Goal: Task Accomplishment & Management: Use online tool/utility

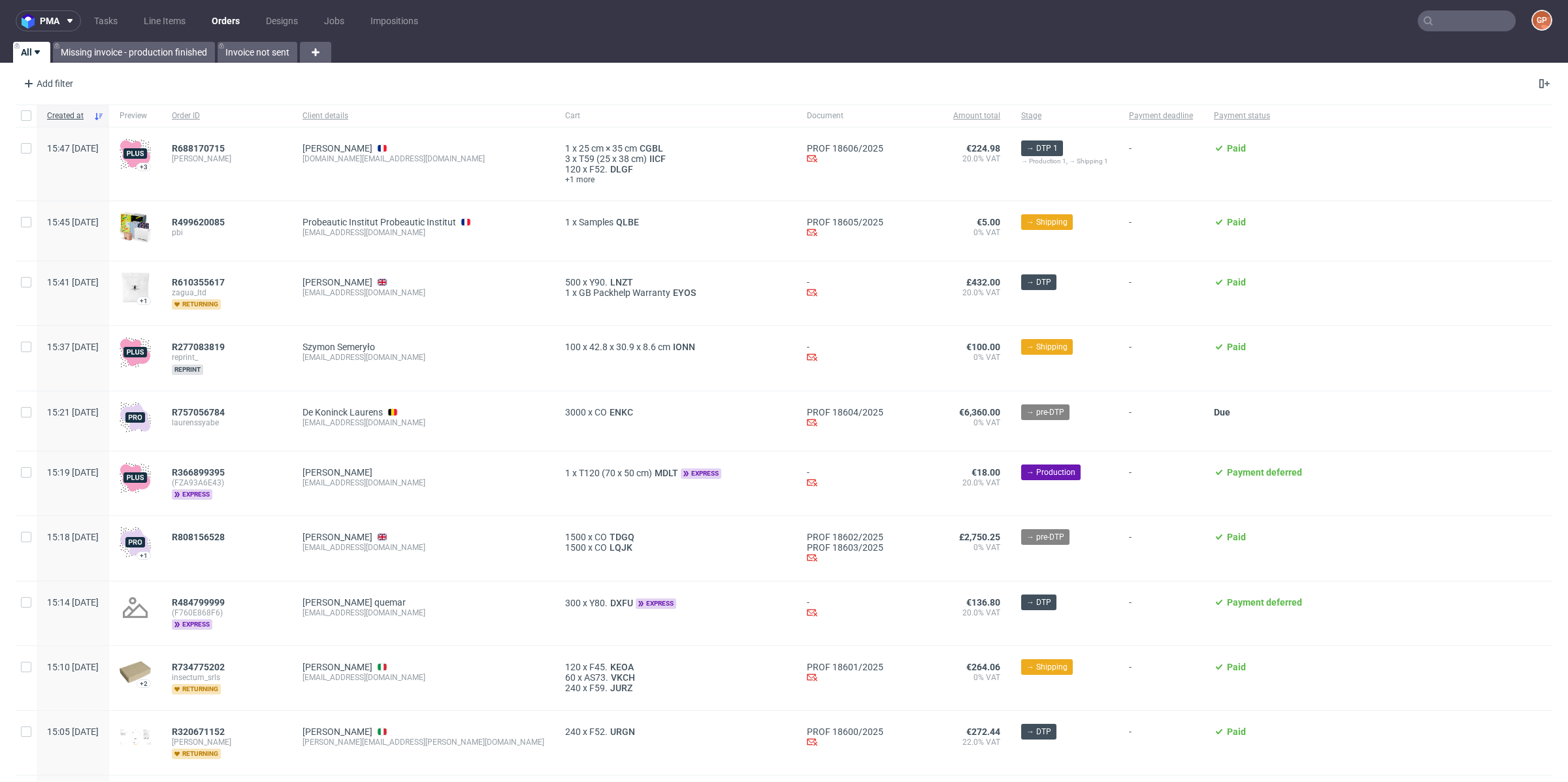
click at [1440, 25] on input "text" at bounding box center [1466, 20] width 98 height 21
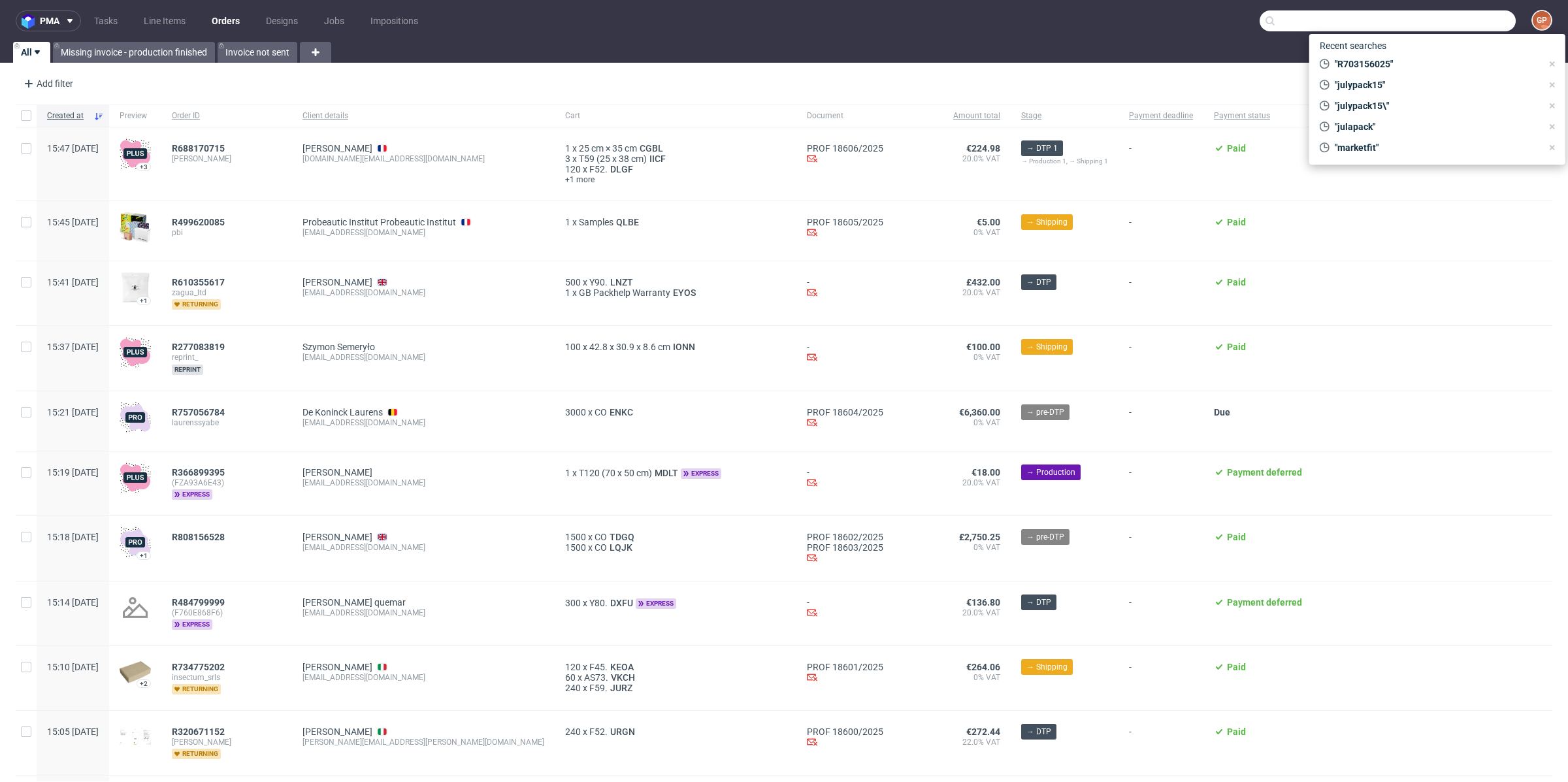
paste input "ph-668-11311"
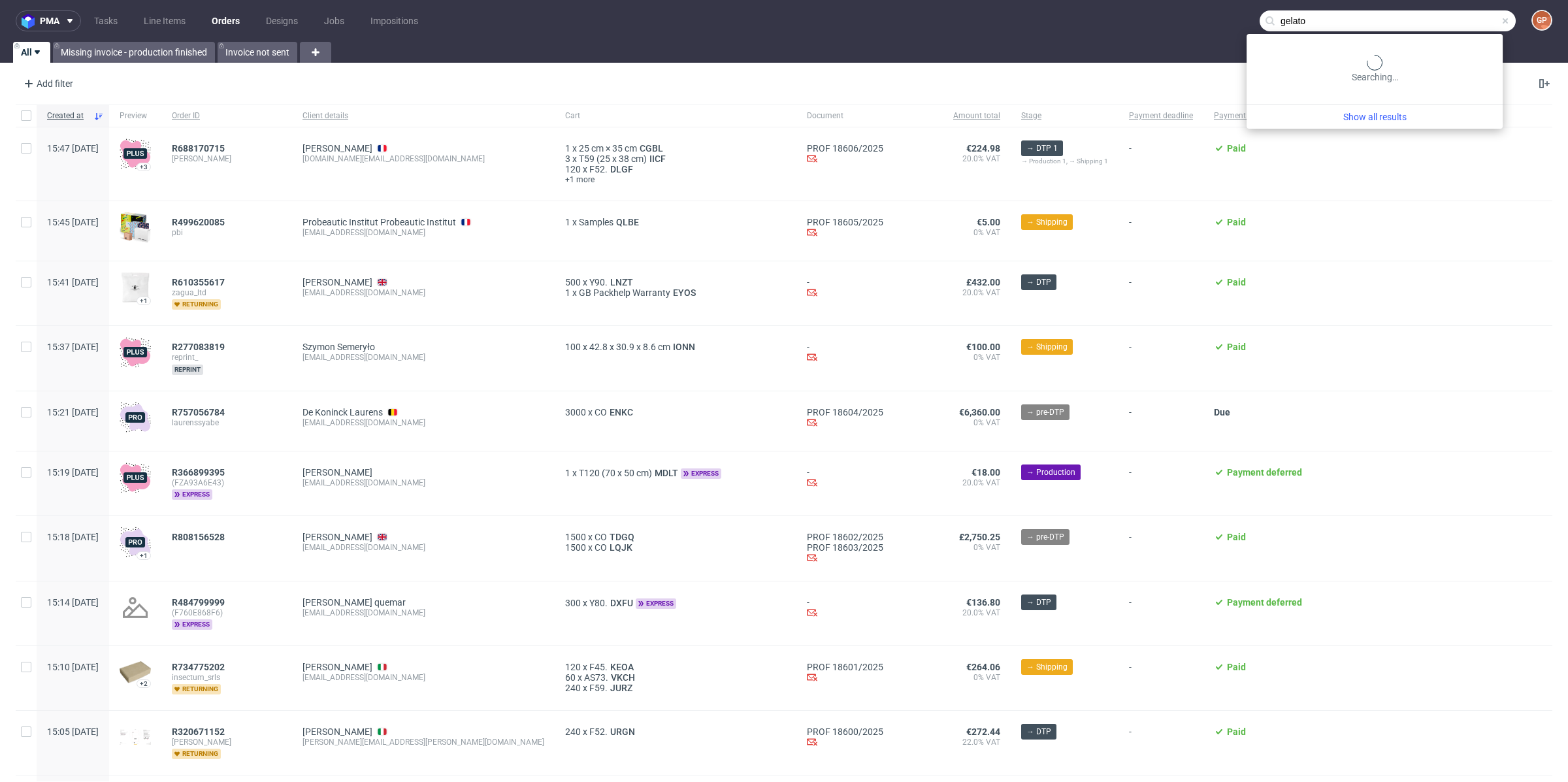
type input "gelato"
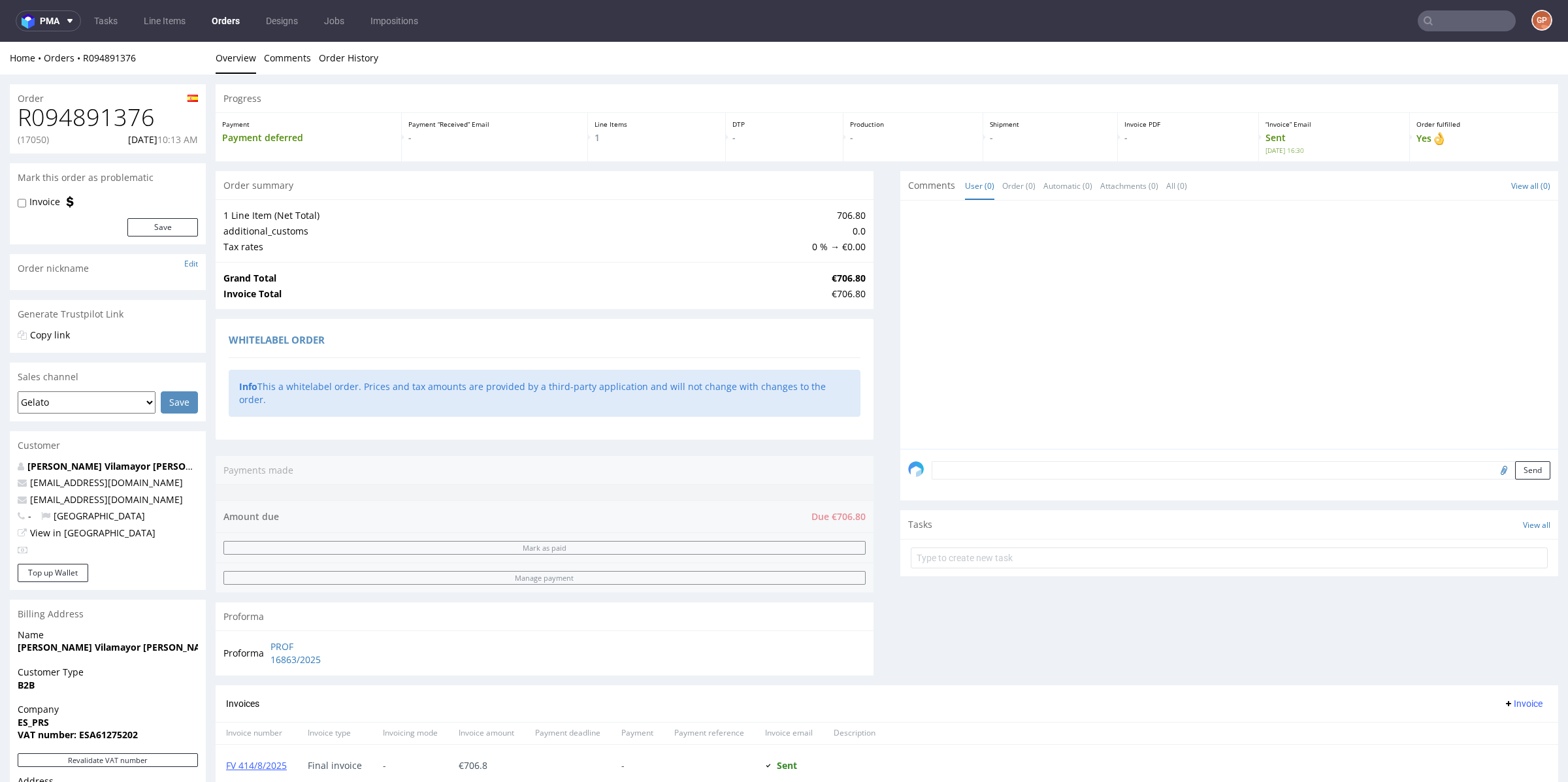
scroll to position [265, 0]
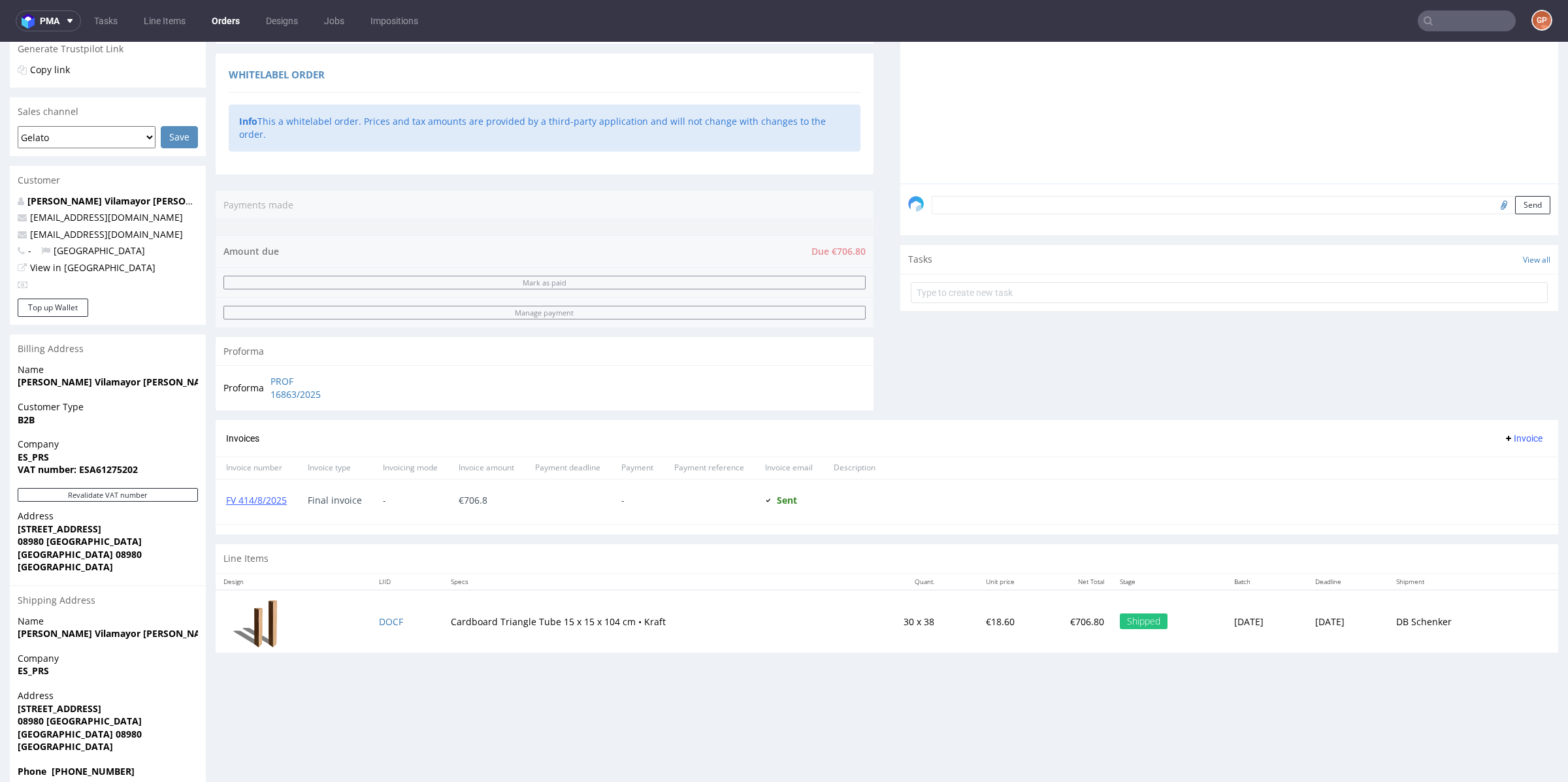
click at [655, 666] on div "Progress Payment Payment deferred Payment “Received” Email - Line Items 1 DTP -…" at bounding box center [886, 304] width 1343 height 970
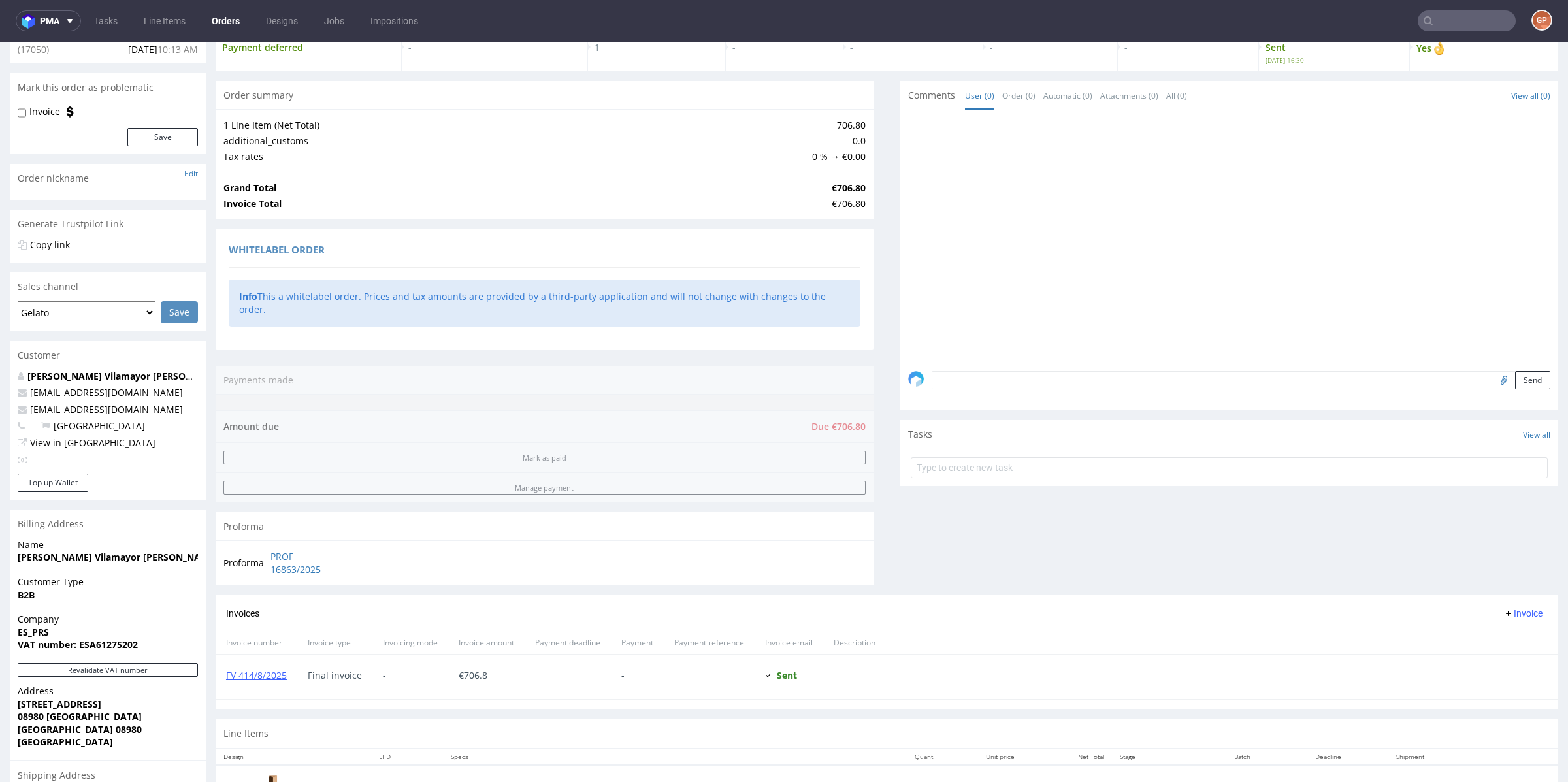
scroll to position [0, 0]
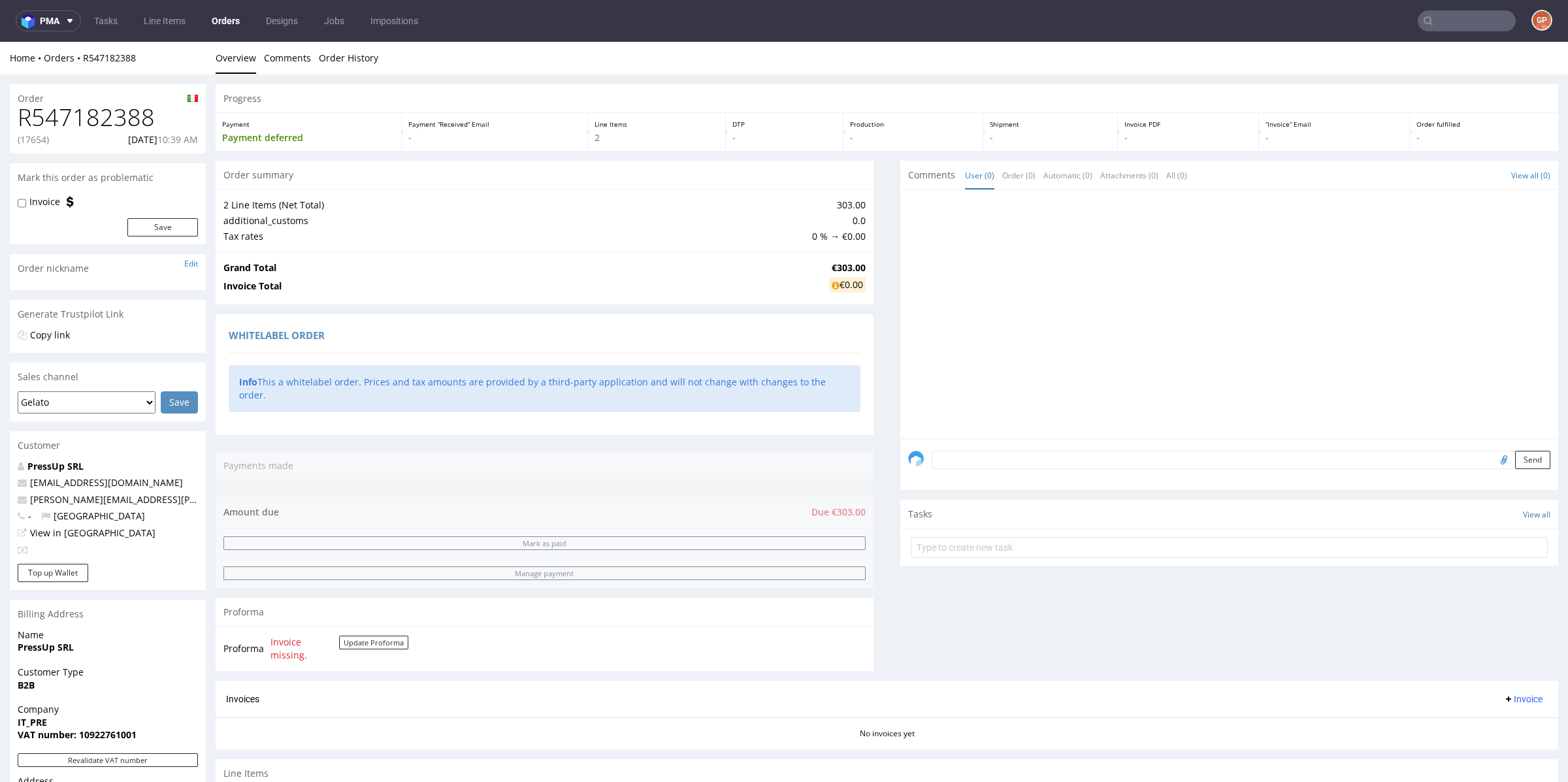
scroll to position [287, 0]
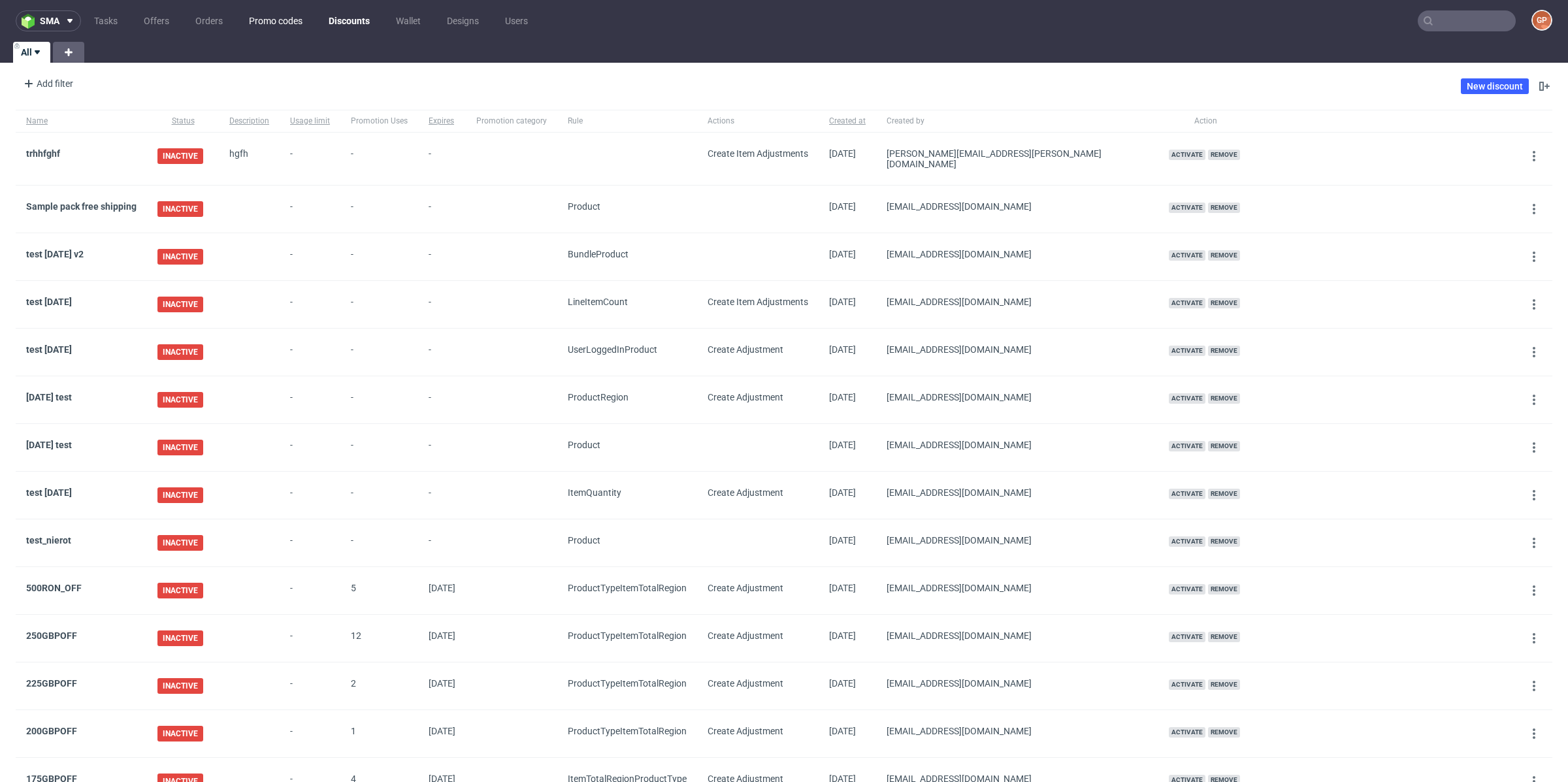
click at [243, 23] on link "Promo codes" at bounding box center [276, 20] width 70 height 21
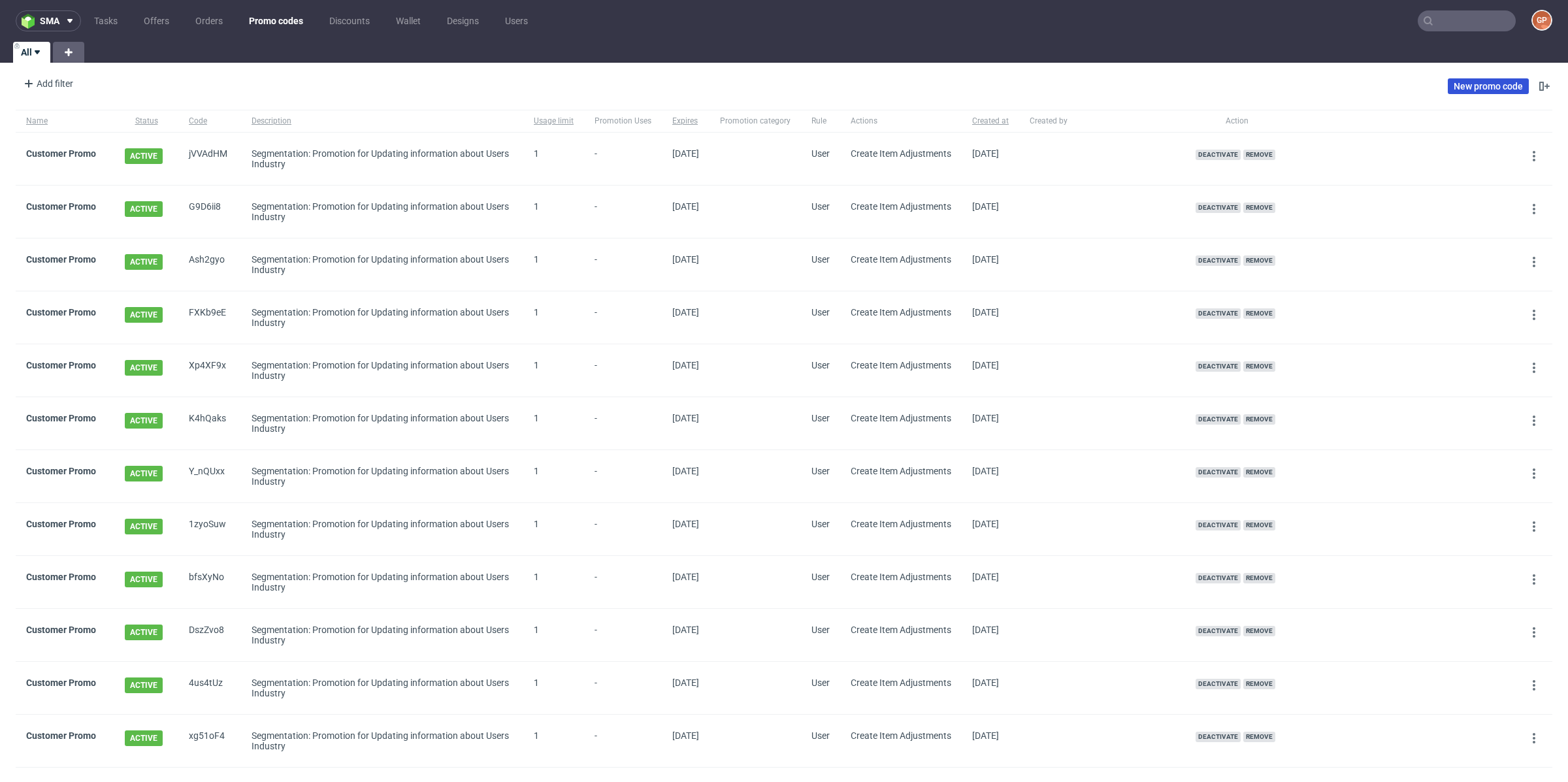
click at [1459, 79] on link "New promo code" at bounding box center [1488, 86] width 81 height 16
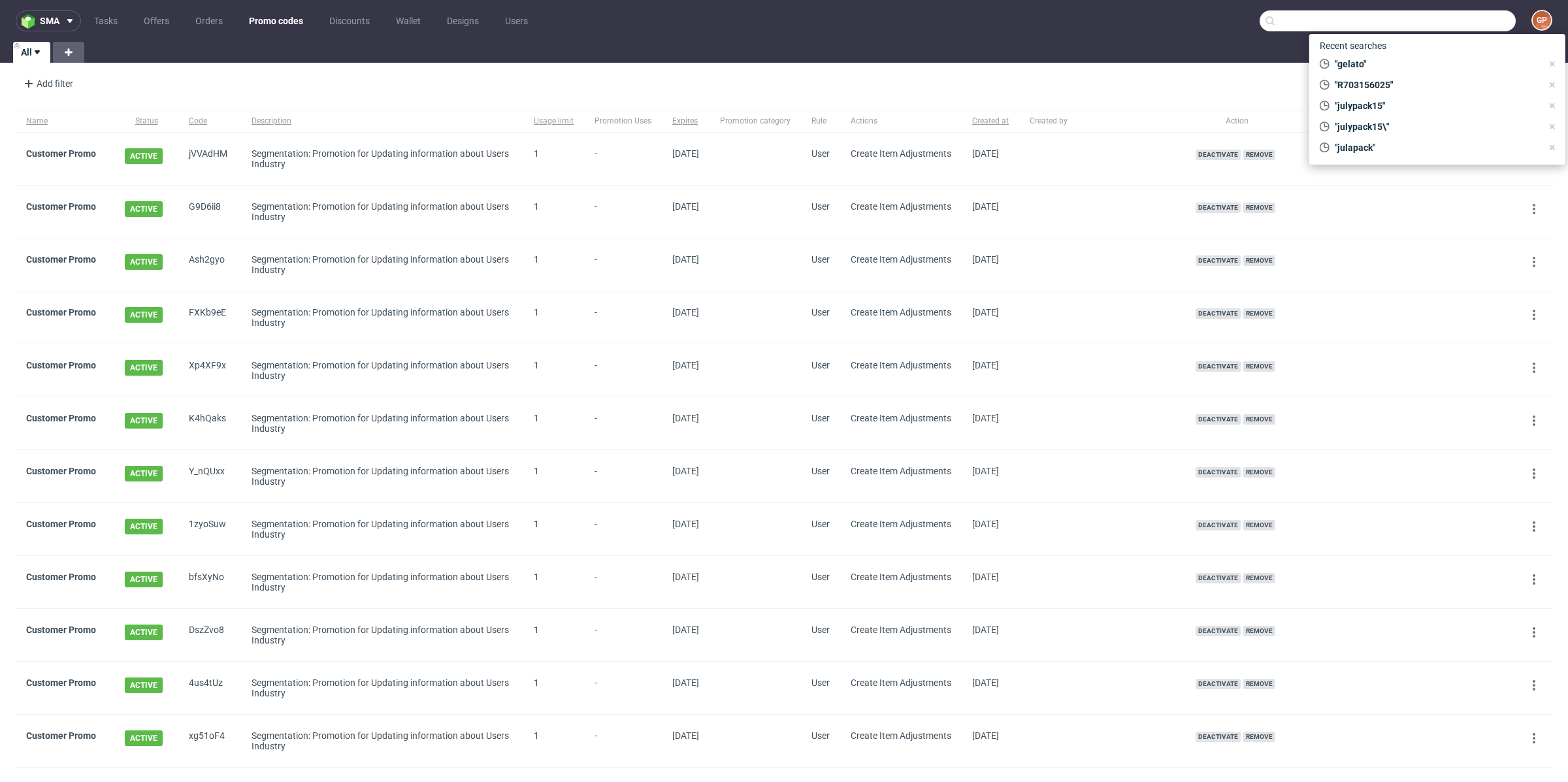
click at [1410, 29] on input "text" at bounding box center [1388, 20] width 256 height 21
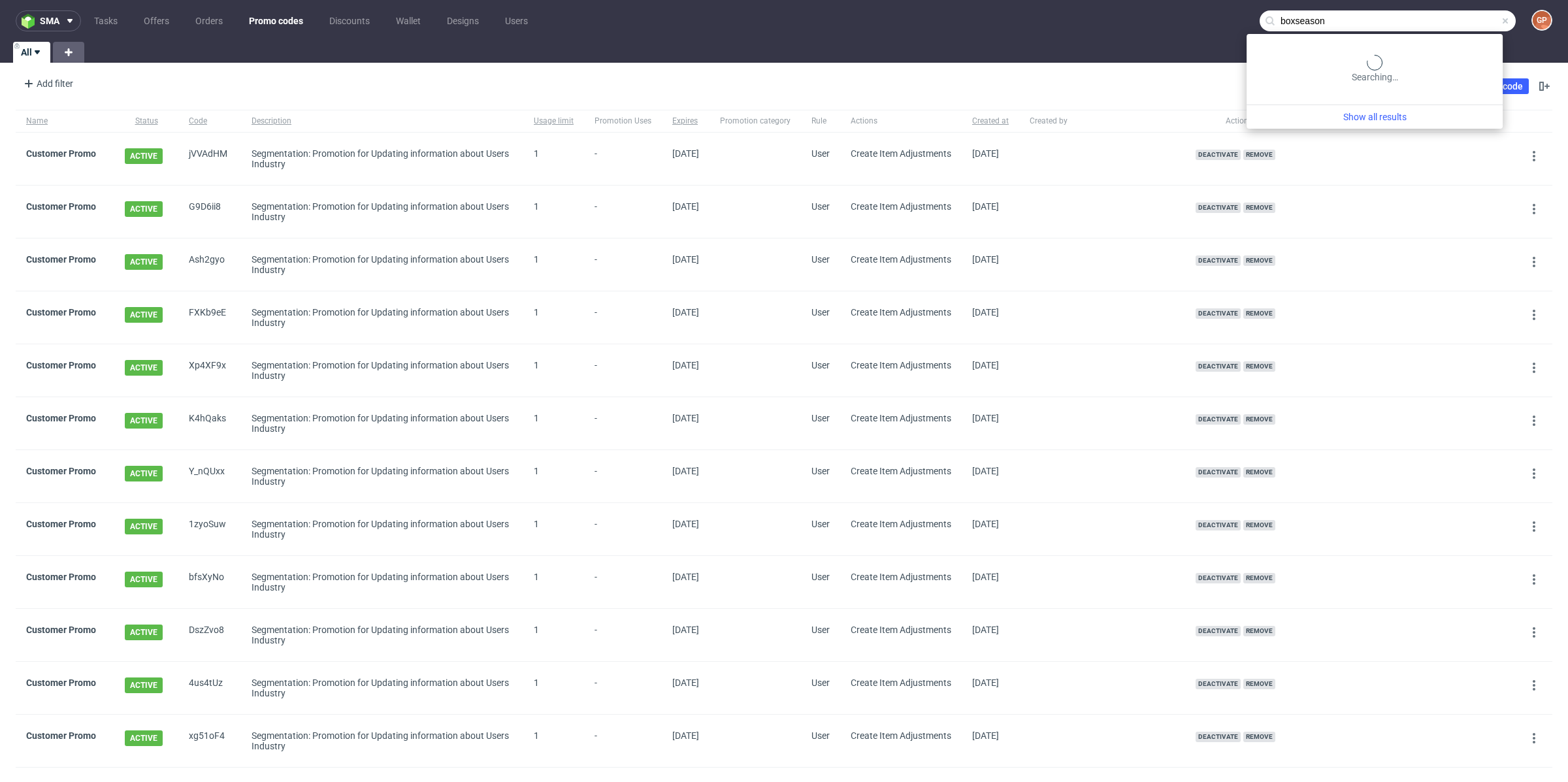
type input "boxseason"
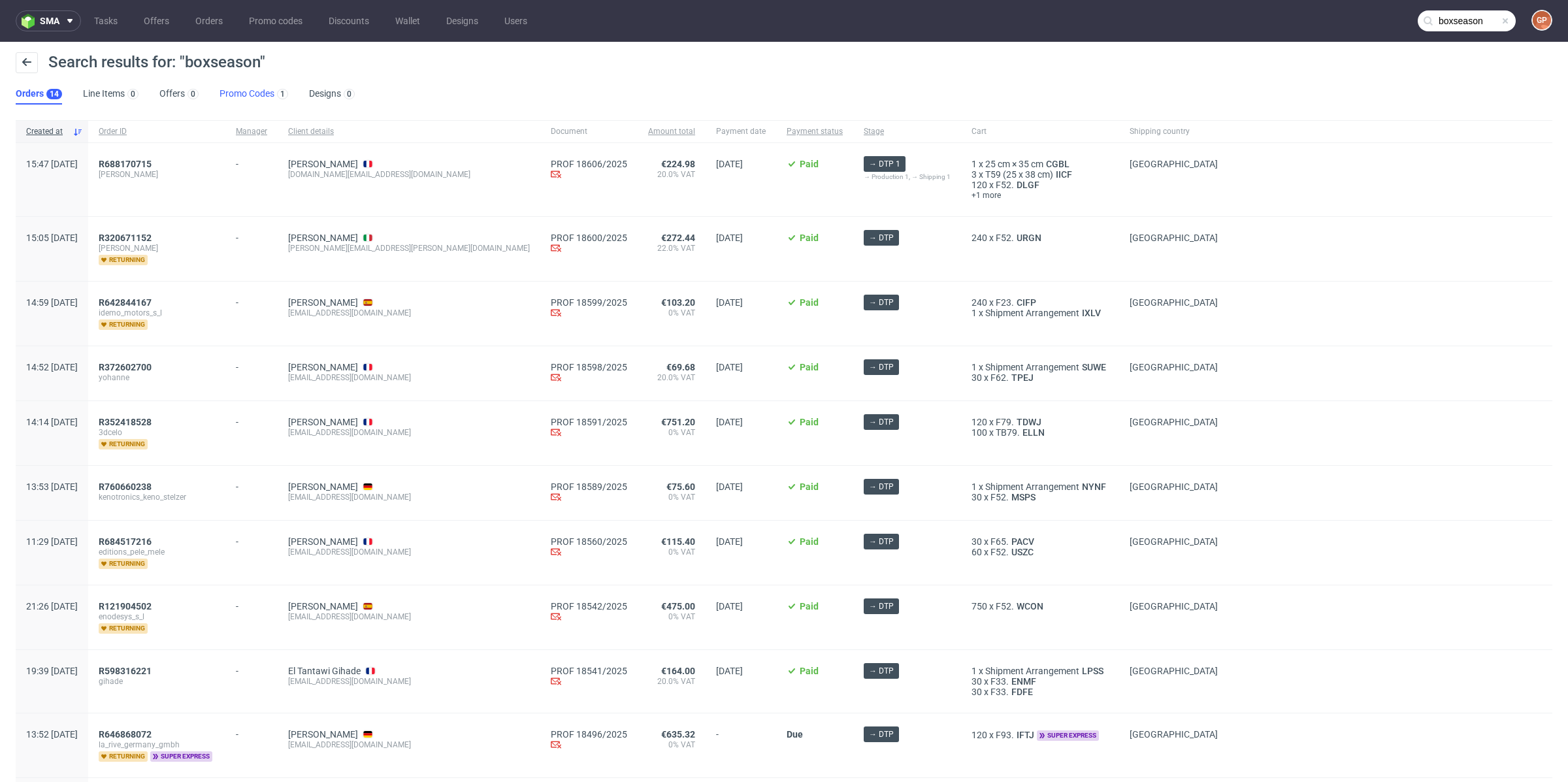
click at [254, 96] on link "Promo Codes 1" at bounding box center [254, 94] width 69 height 21
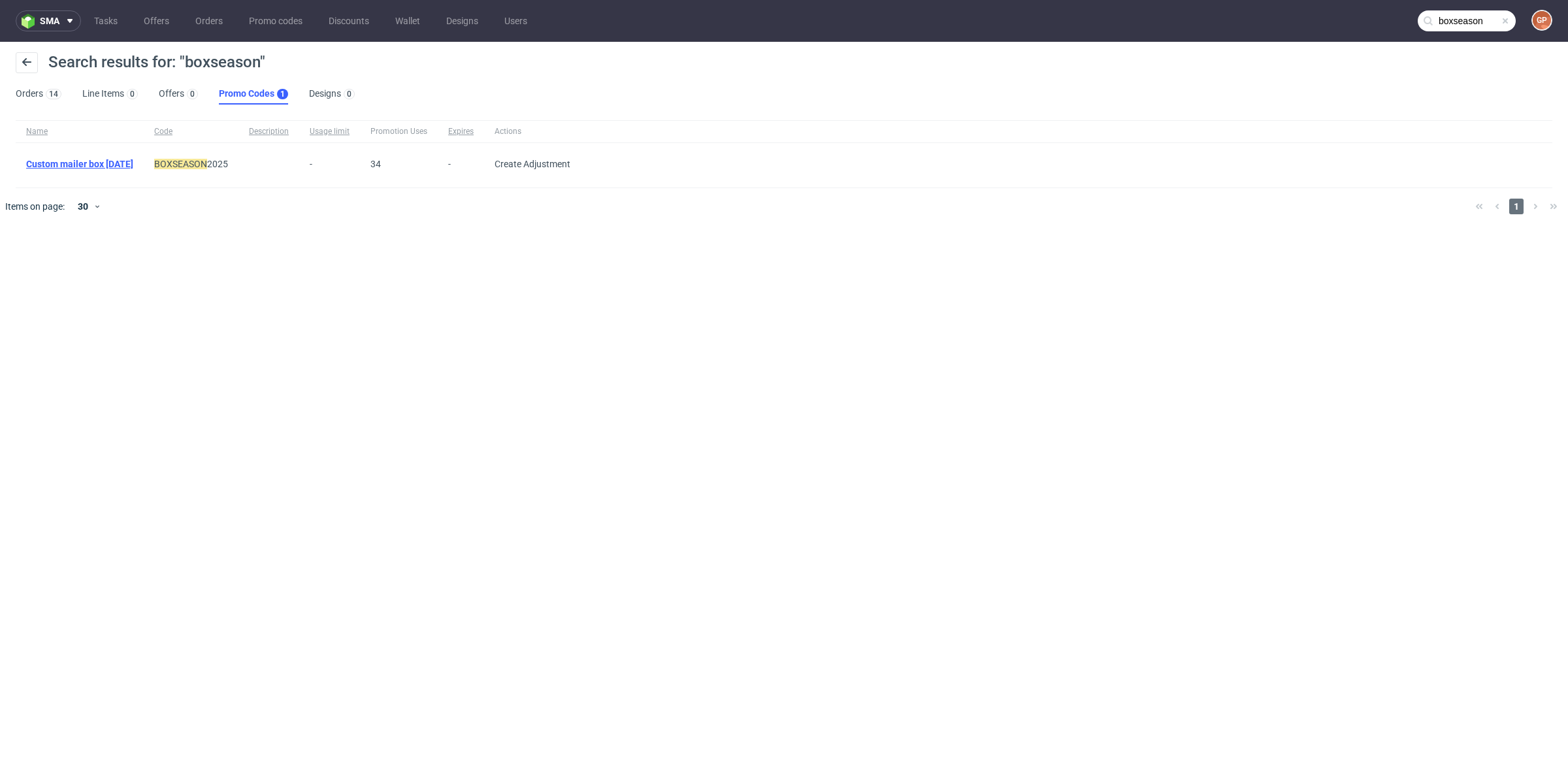
click at [133, 165] on link "Custom mailer box September 2025" at bounding box center [80, 164] width 107 height 10
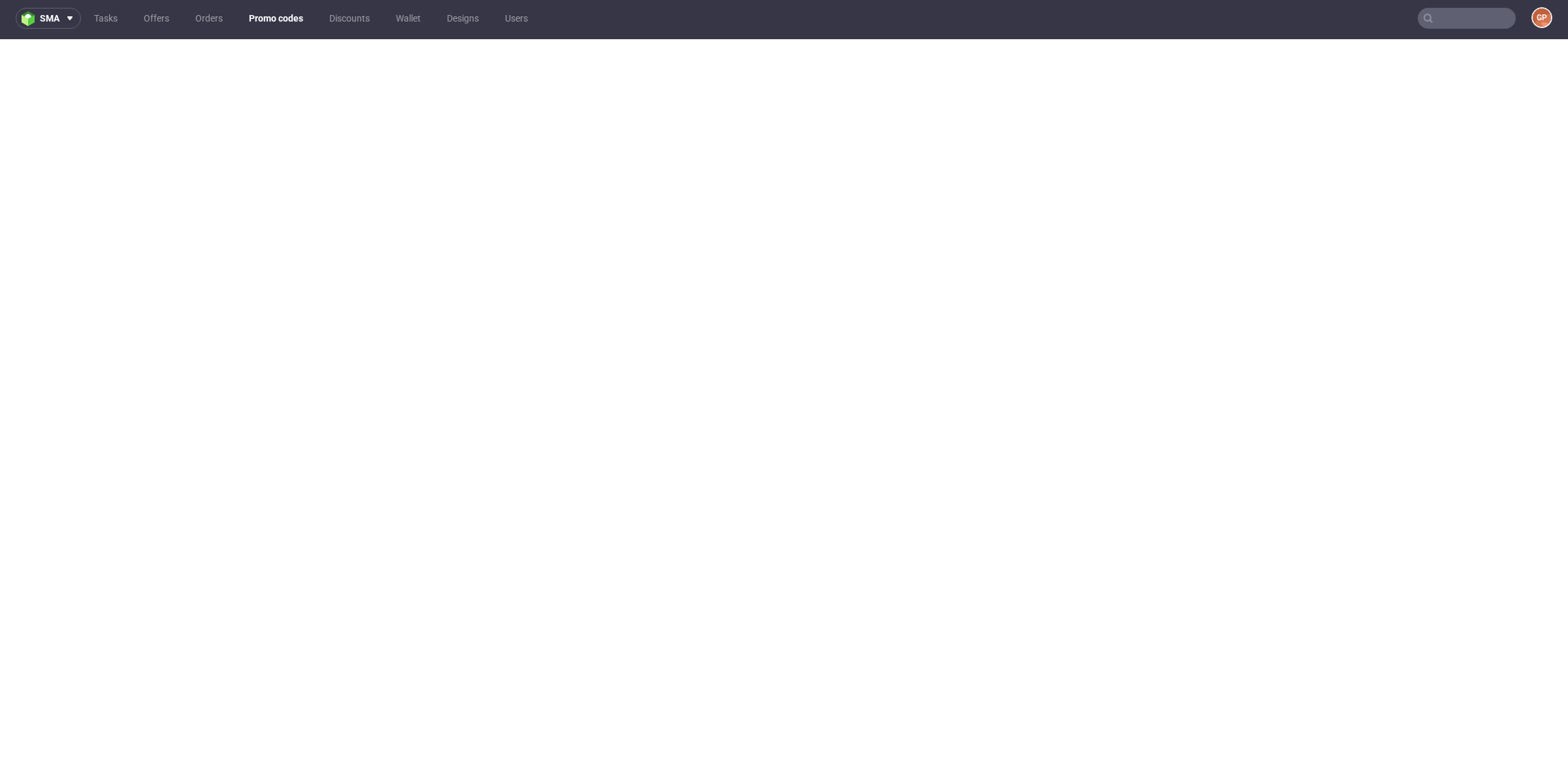
scroll to position [3, 0]
click at [261, 17] on link "Promo codes" at bounding box center [276, 18] width 70 height 21
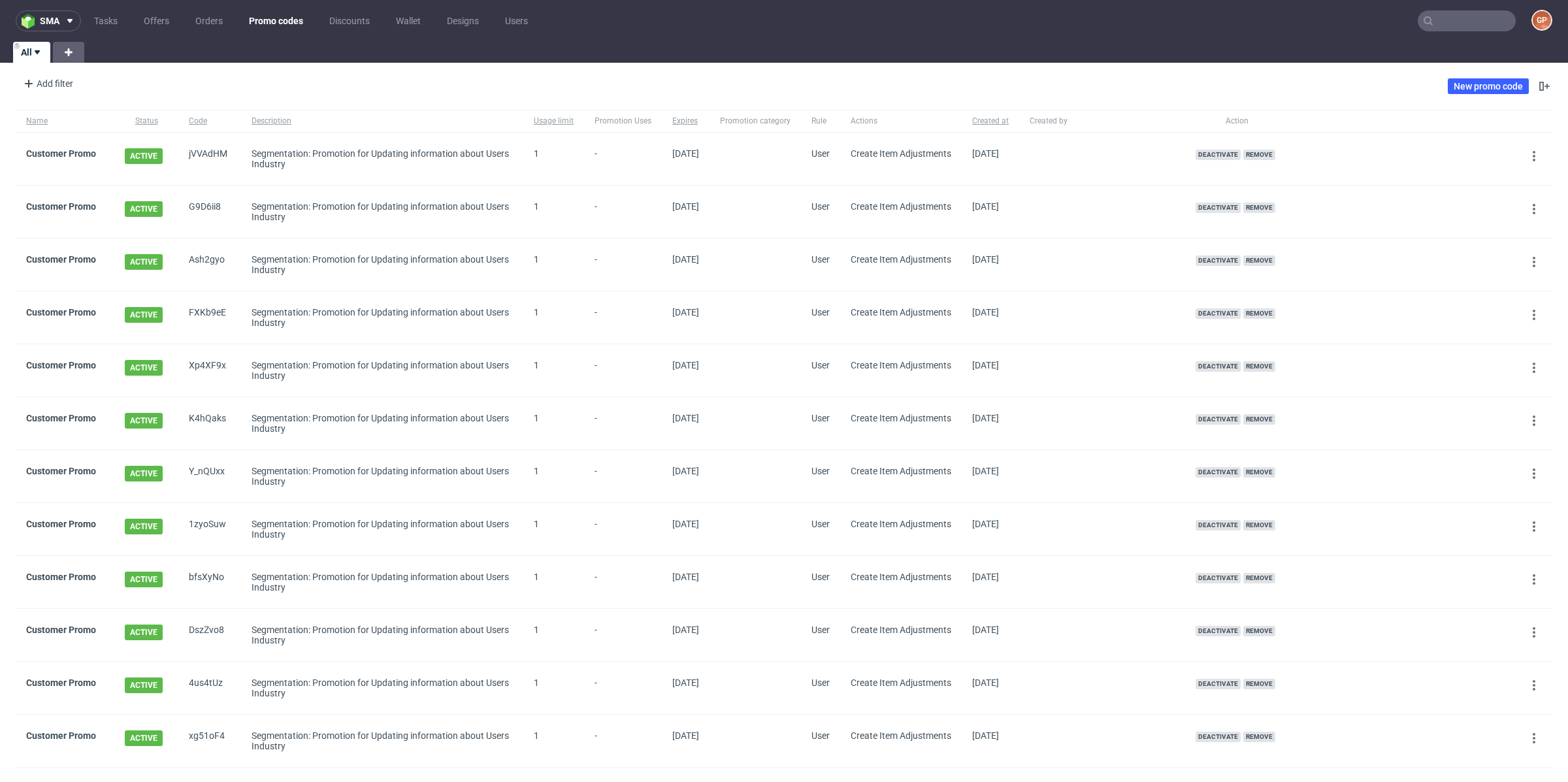
click at [1429, 25] on input "text" at bounding box center [1466, 20] width 98 height 21
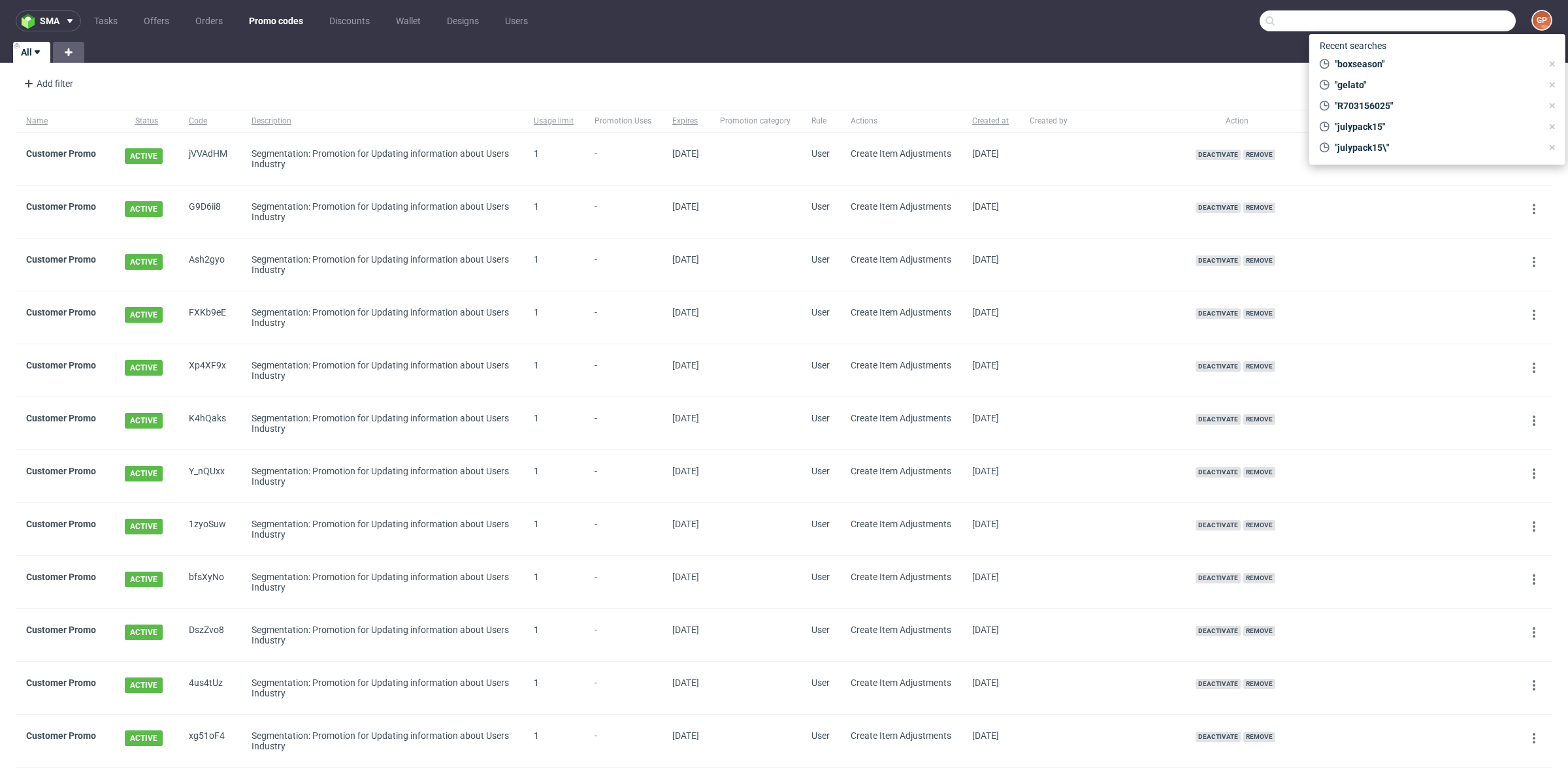
click at [1353, 16] on input "text" at bounding box center [1388, 20] width 256 height 21
paste input "JESIENNYBOX2025"
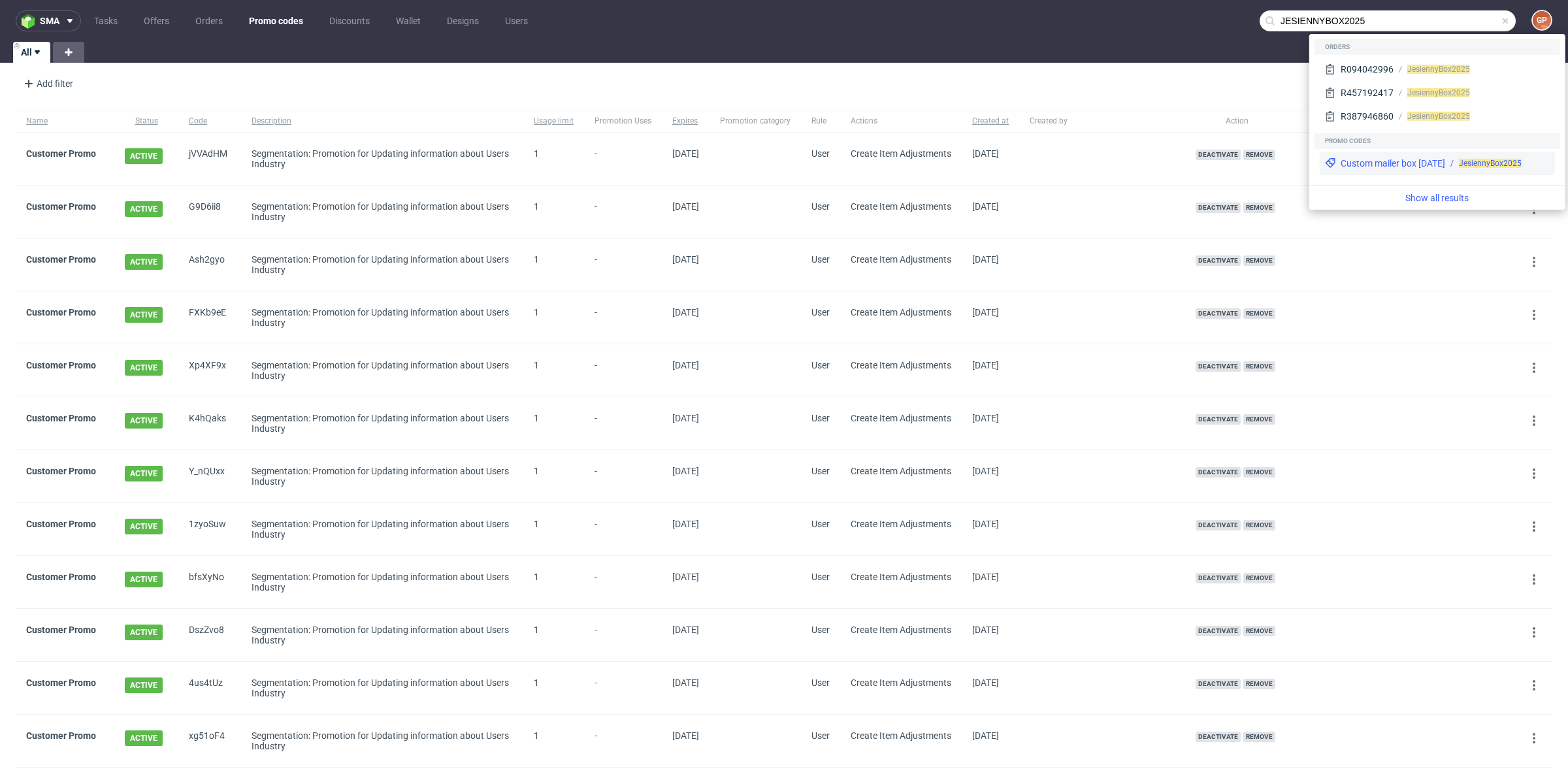
type input "JESIENNYBOX2025"
click at [1435, 162] on div "Custom mailer box September 2025" at bounding box center [1392, 163] width 105 height 13
